Goal: Task Accomplishment & Management: Manage account settings

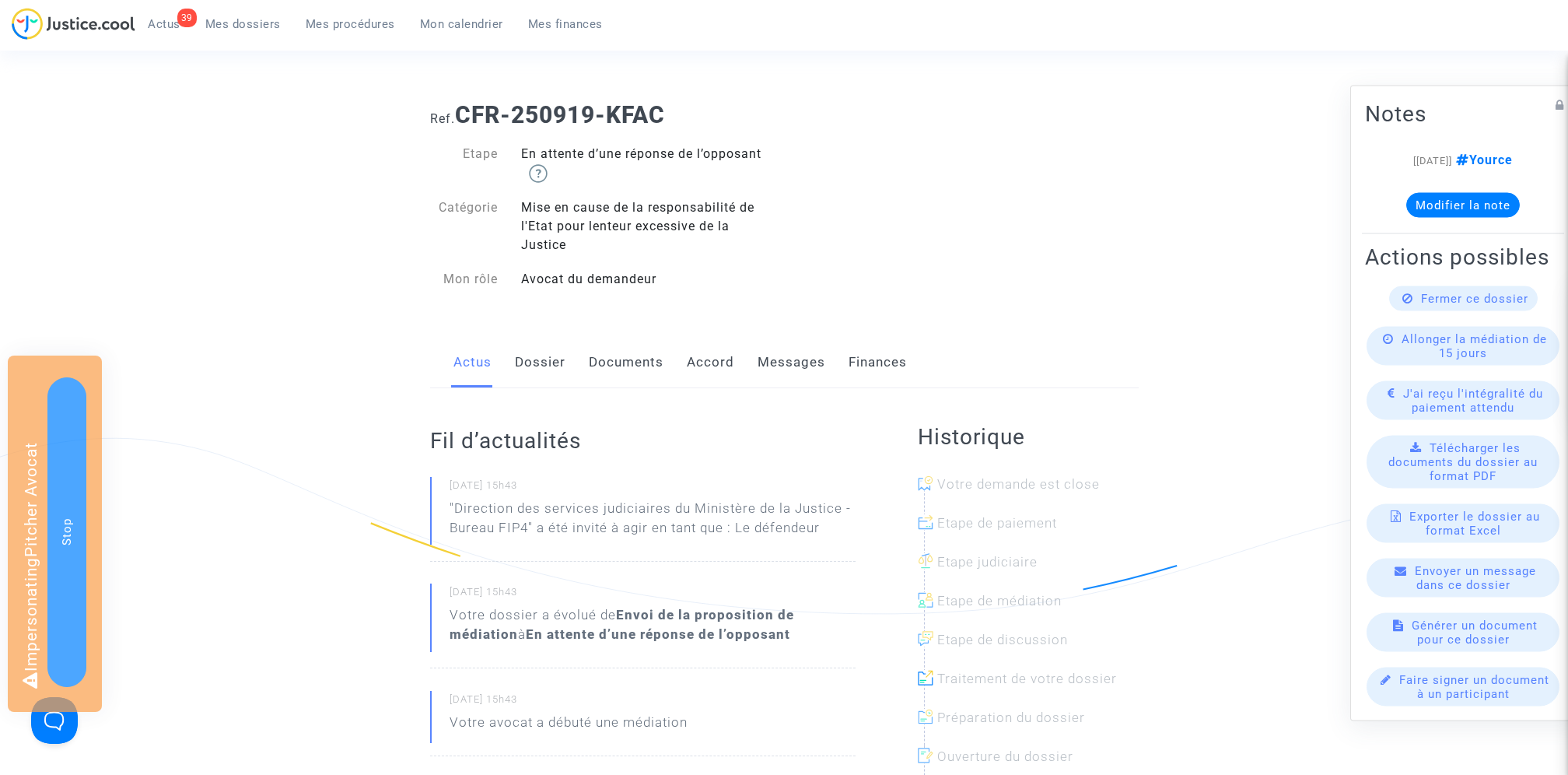
click at [267, 30] on span "Mes dossiers" at bounding box center [243, 24] width 76 height 14
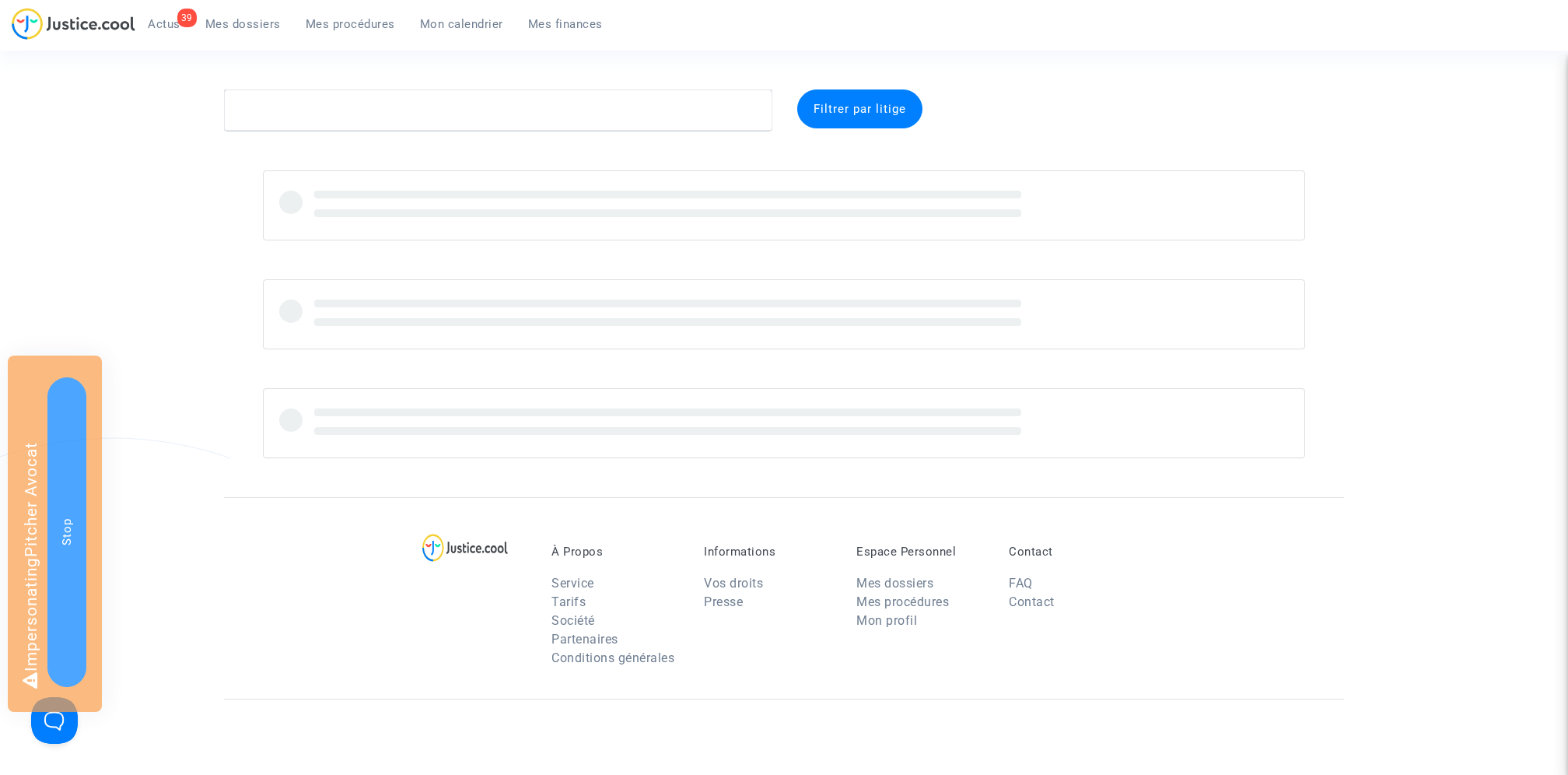
click at [846, 122] on div "Filtrer par litige" at bounding box center [860, 109] width 125 height 39
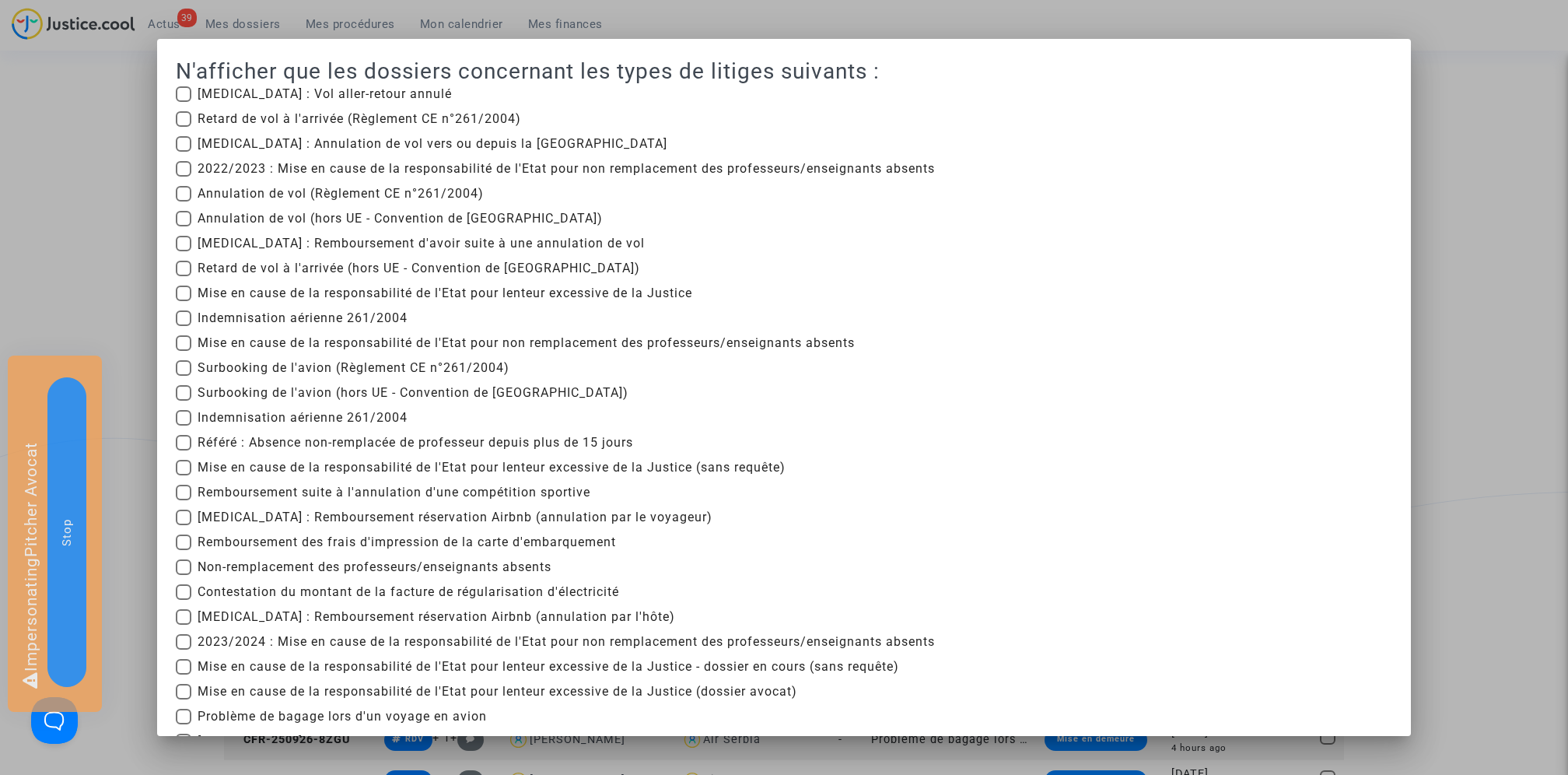
click at [1509, 270] on div at bounding box center [784, 387] width 1568 height 775
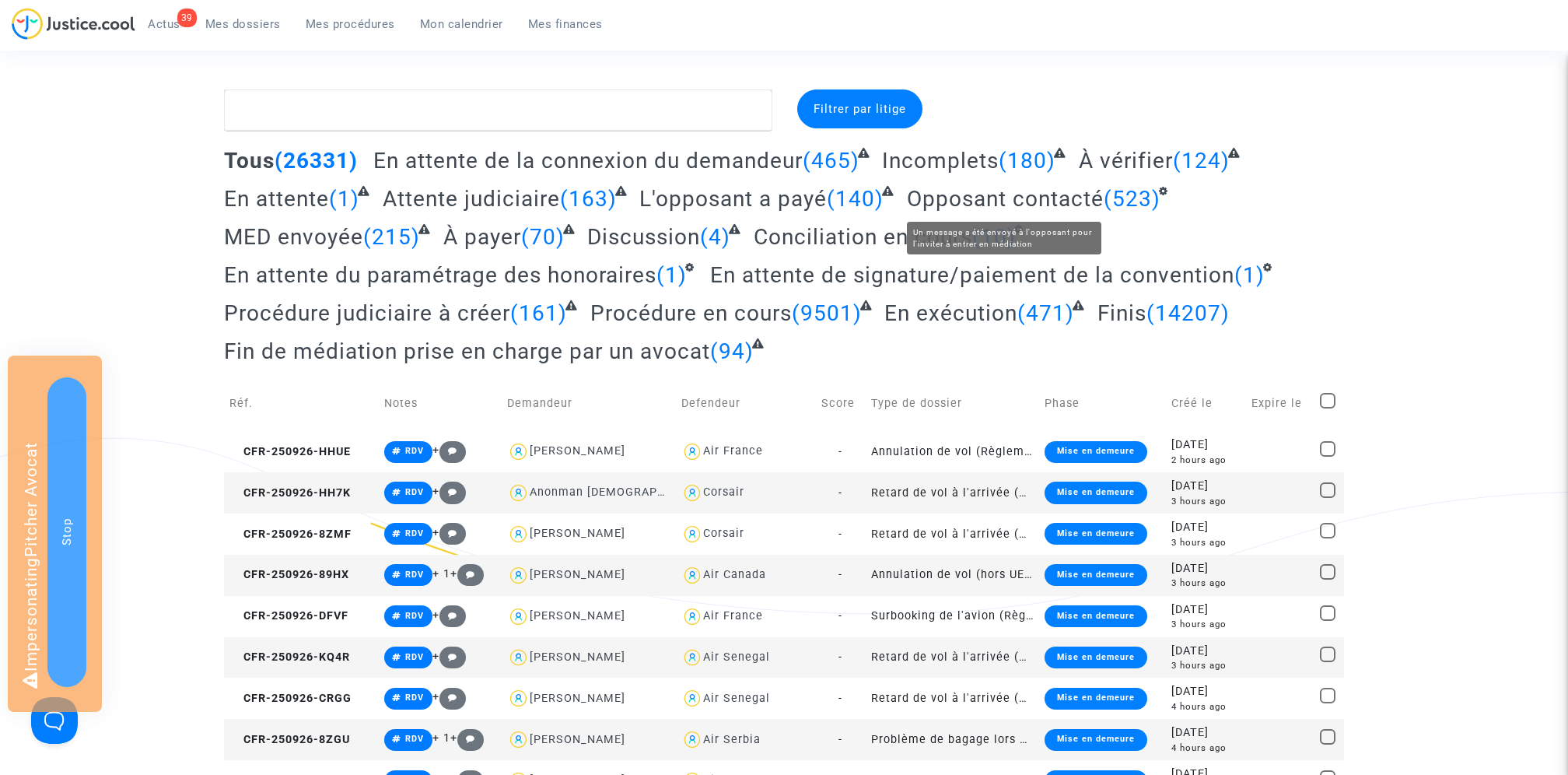
click at [977, 205] on span "Opposant contacté" at bounding box center [1005, 198] width 196 height 26
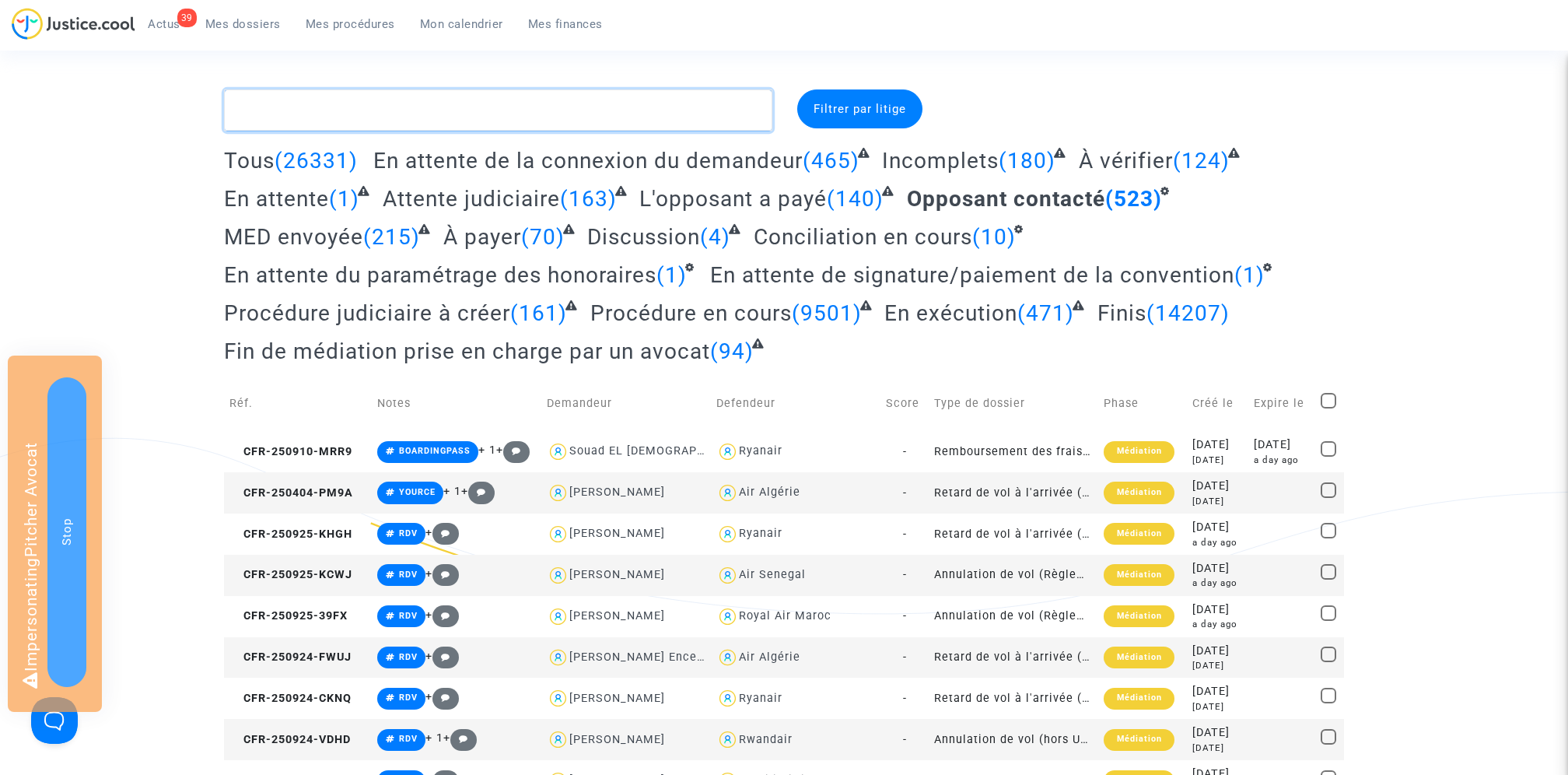
click at [421, 104] on textarea at bounding box center [498, 111] width 548 height 42
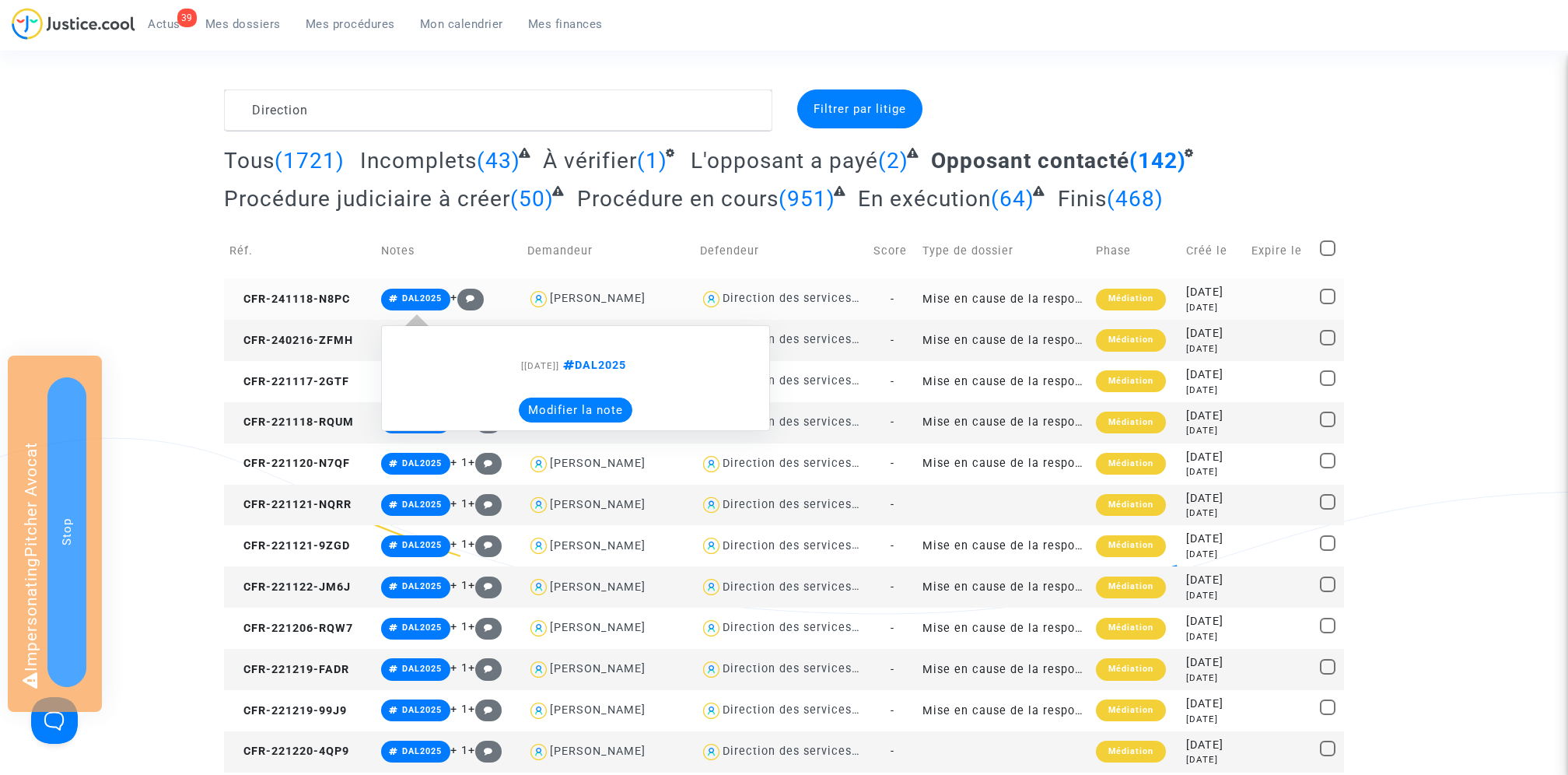
click at [609, 365] on span "DAL2025" at bounding box center [593, 365] width 67 height 13
type textarea "Direction #DAL2025"
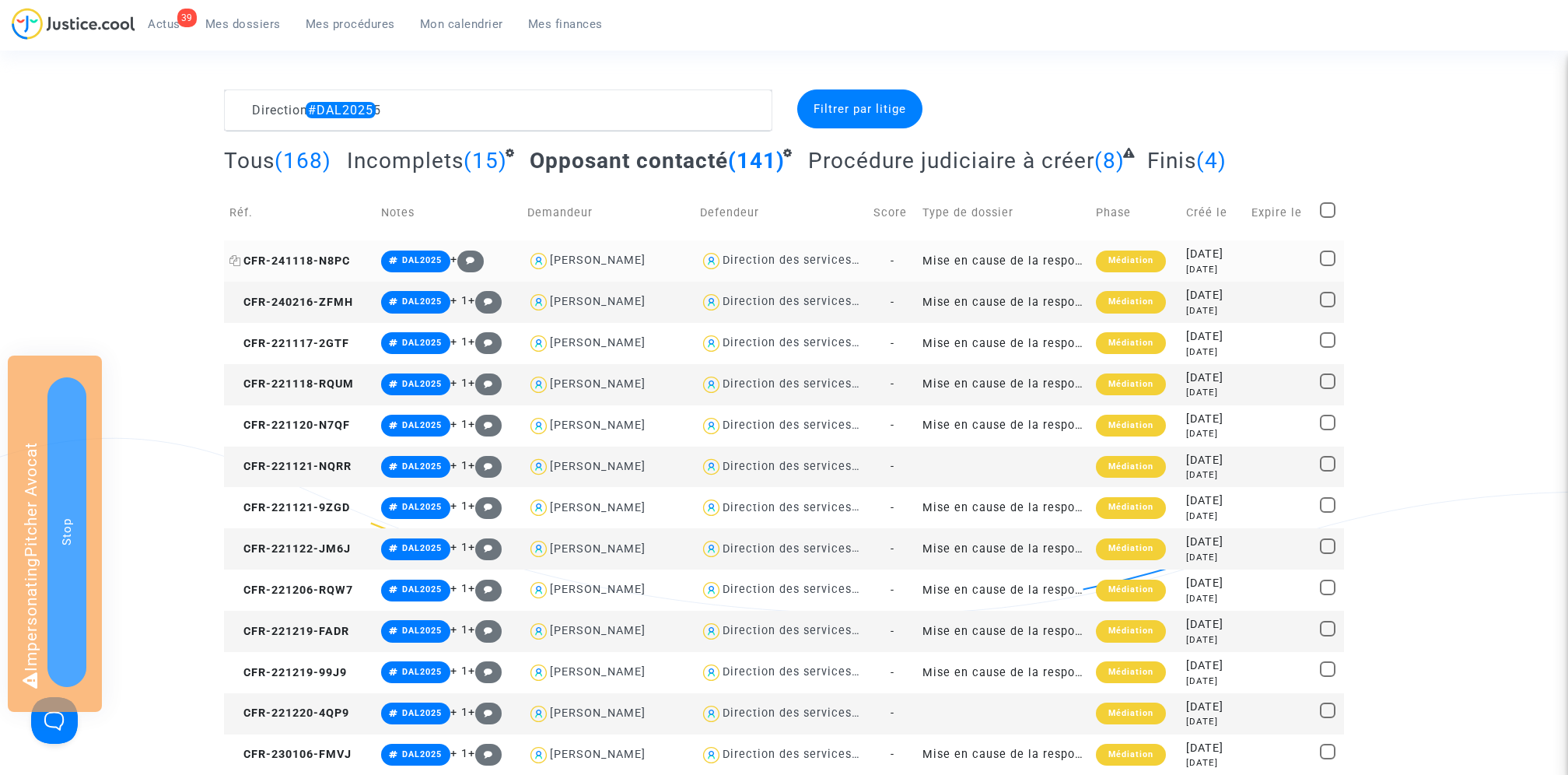
click at [331, 259] on span "CFR-241118-N8PC" at bounding box center [290, 261] width 121 height 13
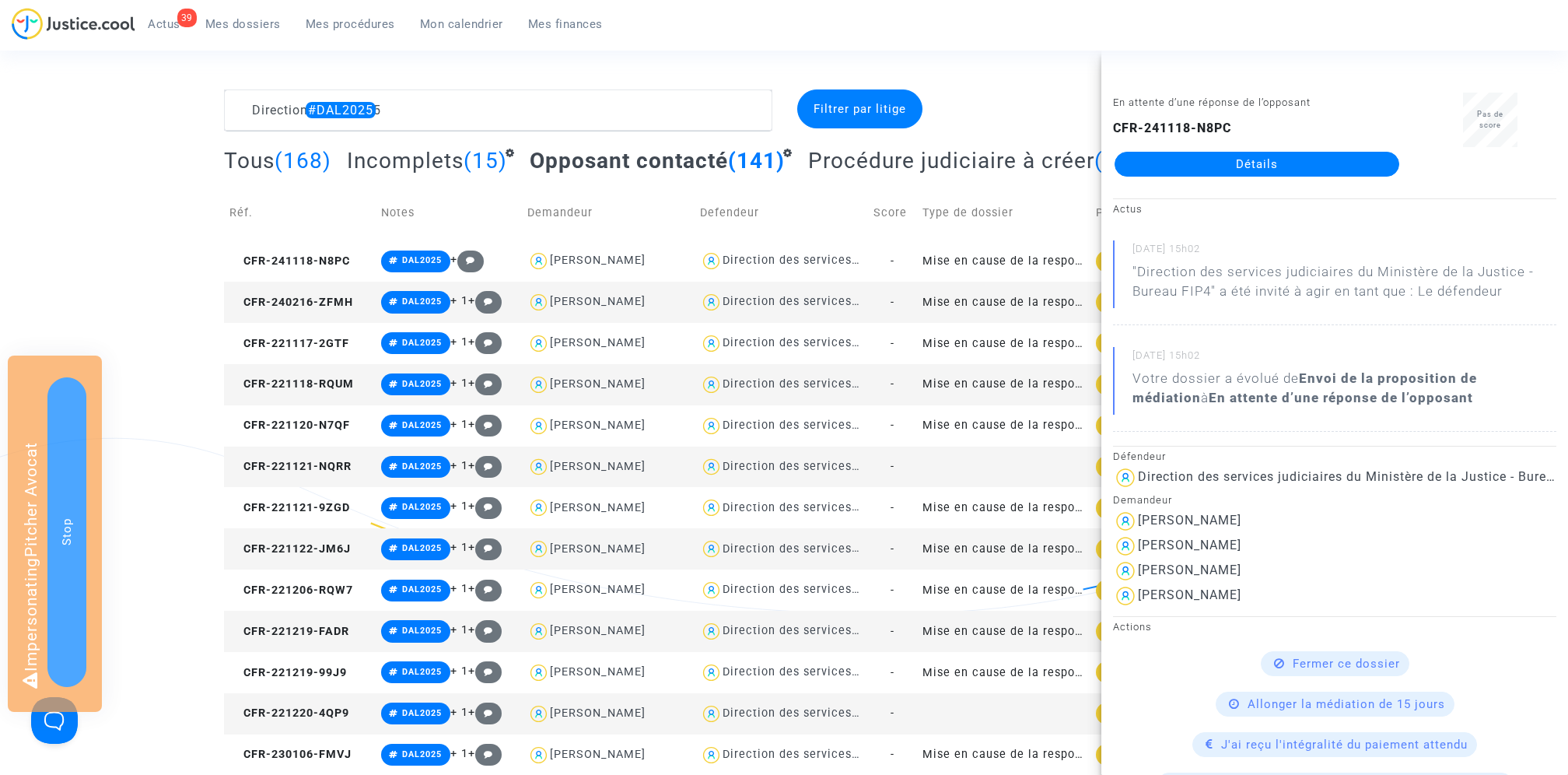
click at [1270, 161] on link "Détails" at bounding box center [1257, 165] width 285 height 25
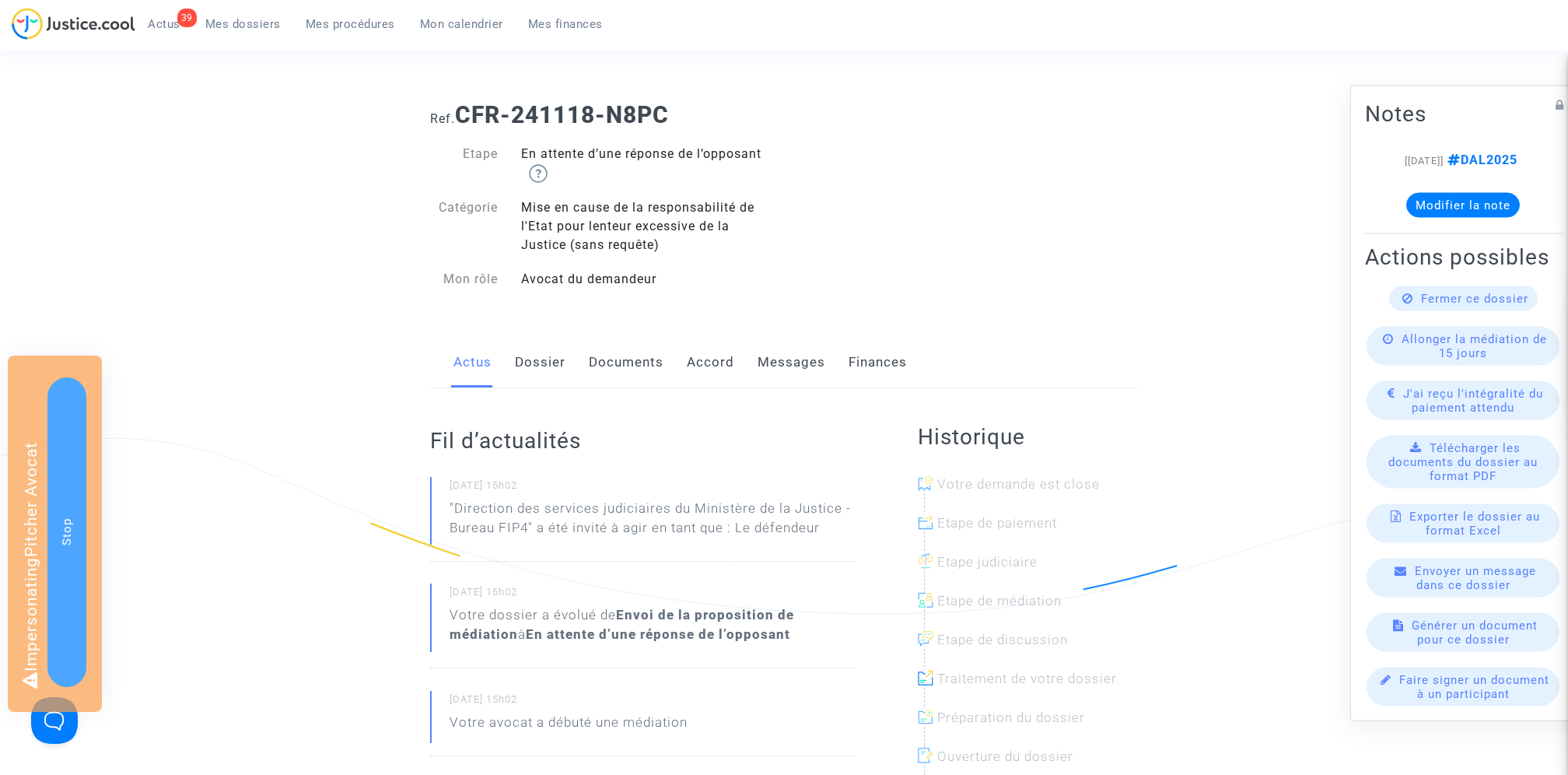
click at [535, 363] on link "Dossier" at bounding box center [540, 362] width 50 height 51
